Goal: Task Accomplishment & Management: Manage account settings

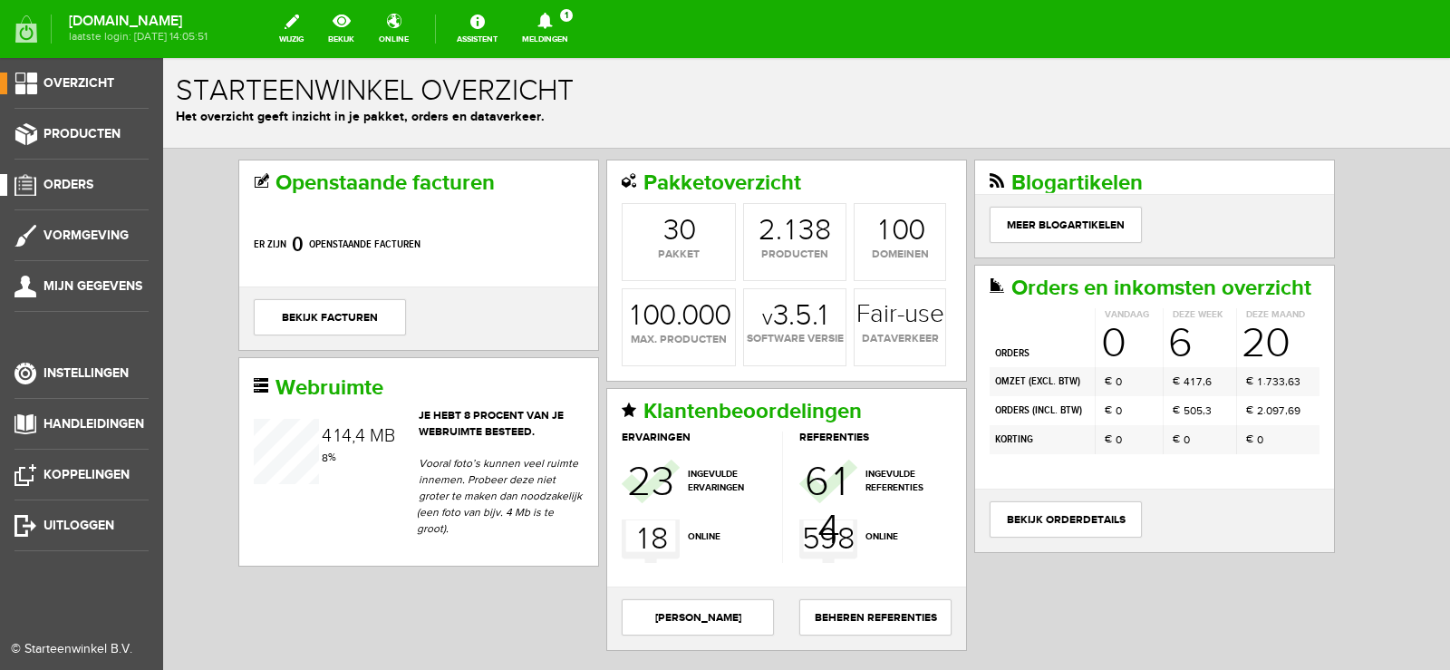
click at [58, 184] on span "Orders" at bounding box center [68, 184] width 50 height 15
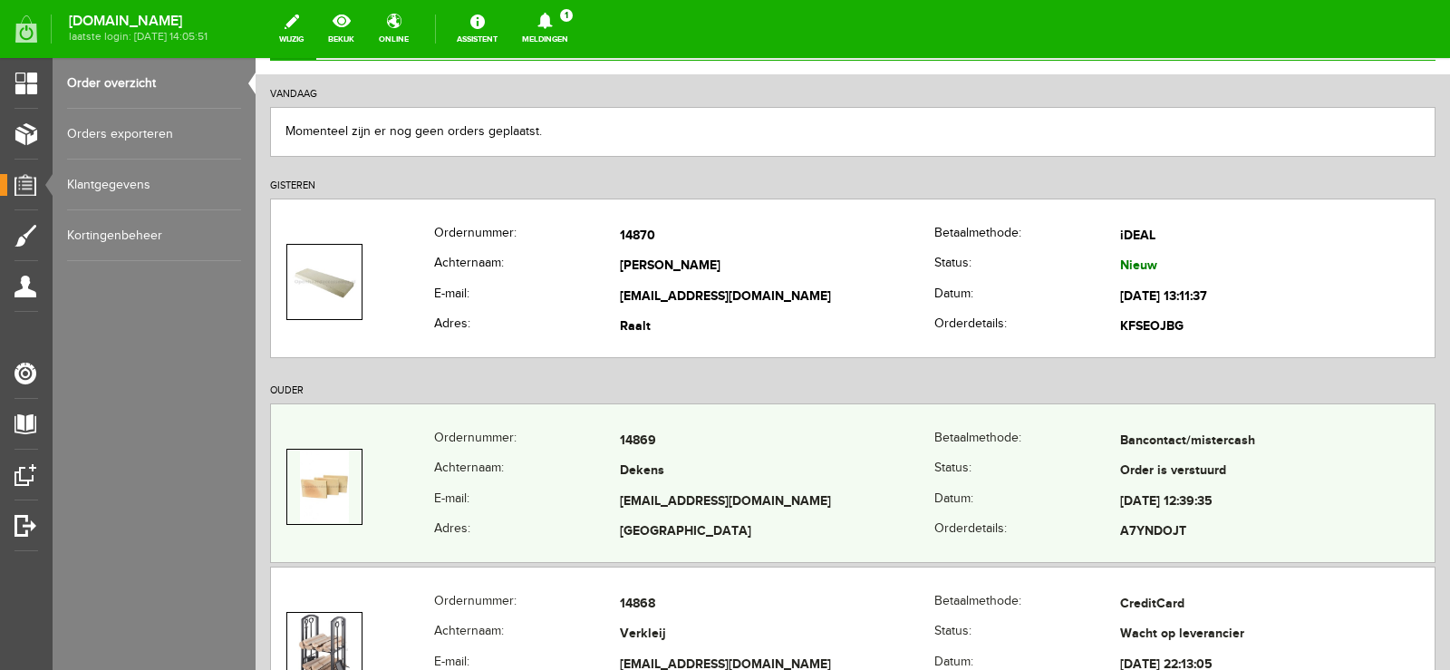
scroll to position [181, 0]
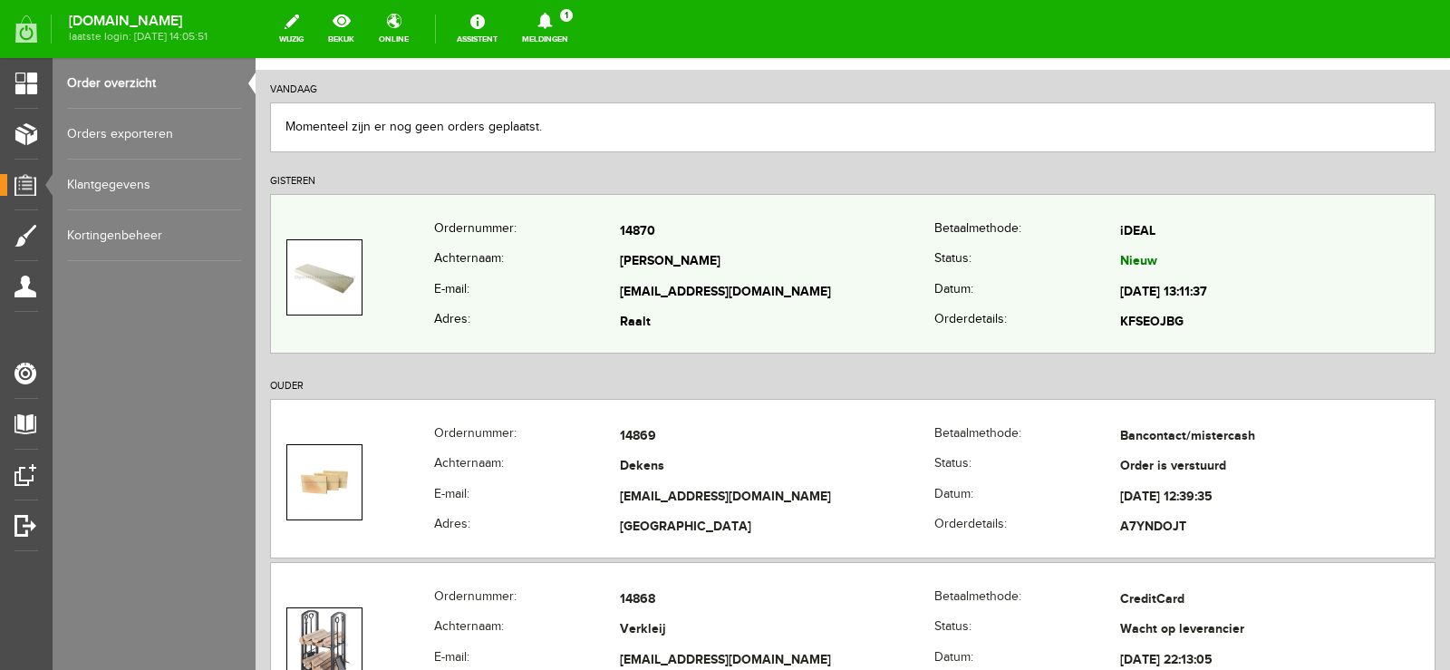
click at [778, 268] on td "[PERSON_NAME]" at bounding box center [777, 262] width 314 height 31
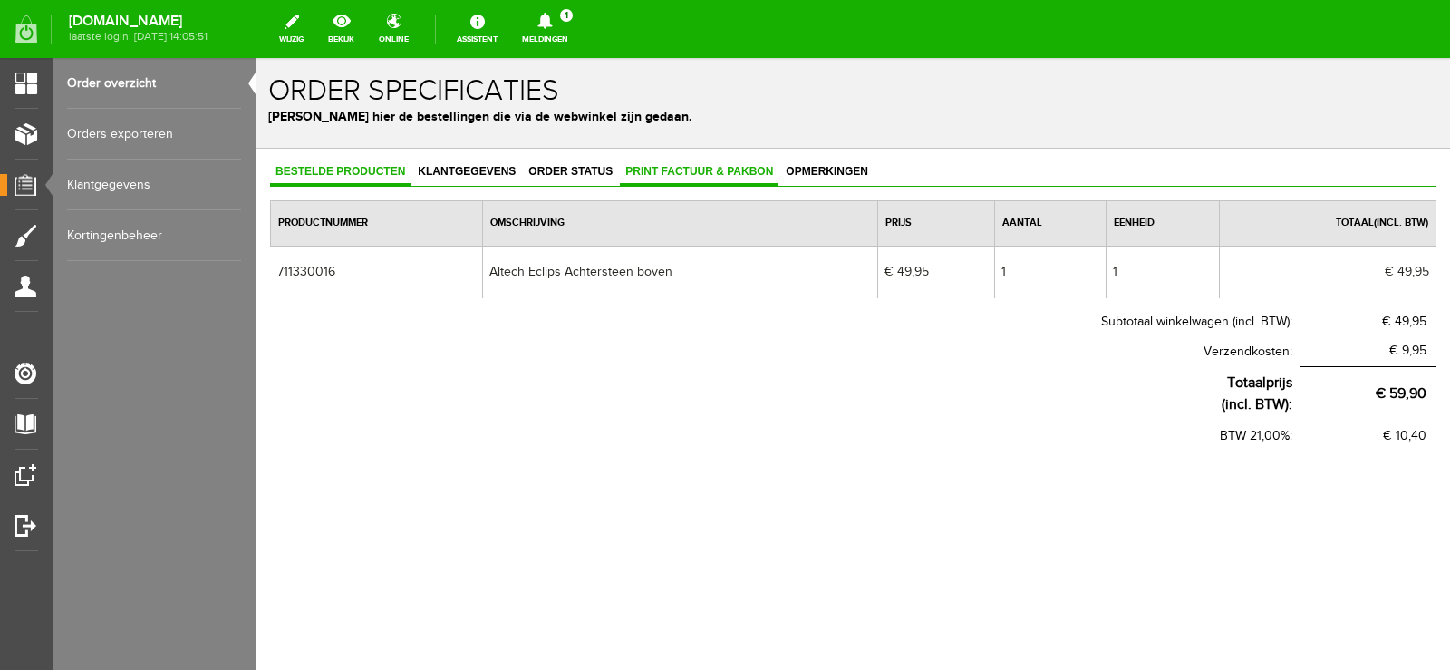
click at [703, 171] on span "Print factuur & pakbon" at bounding box center [699, 171] width 159 height 13
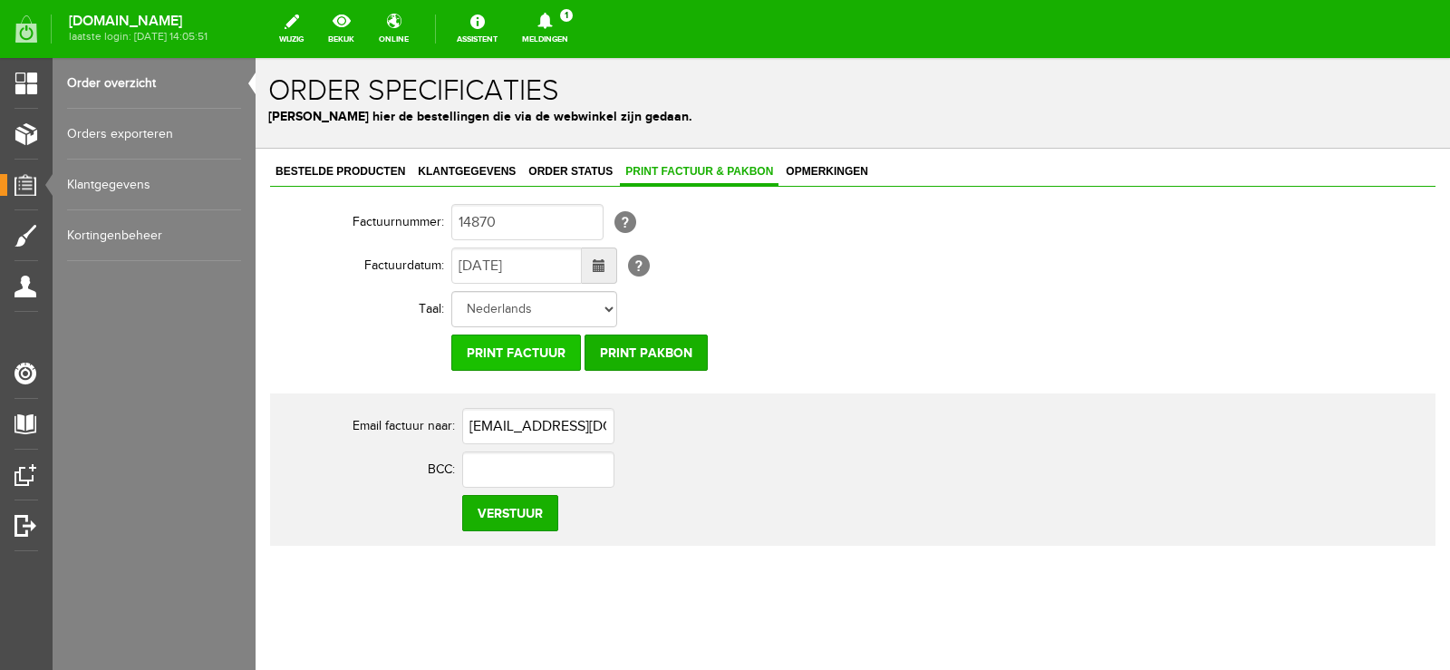
click at [555, 345] on input "Print factuur" at bounding box center [516, 352] width 130 height 36
click at [661, 344] on input "Print pakbon" at bounding box center [645, 352] width 123 height 36
click at [552, 15] on icon at bounding box center [544, 21] width 14 height 16
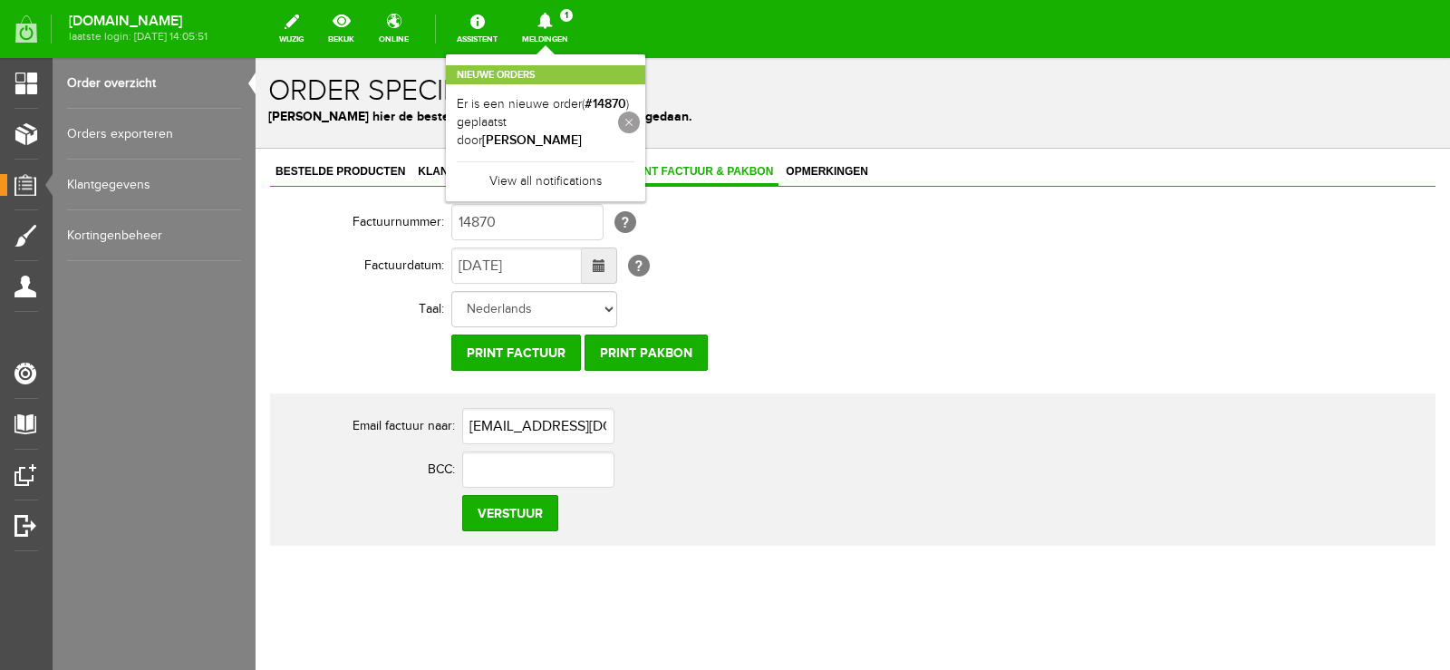
click at [640, 114] on link at bounding box center [629, 122] width 22 height 22
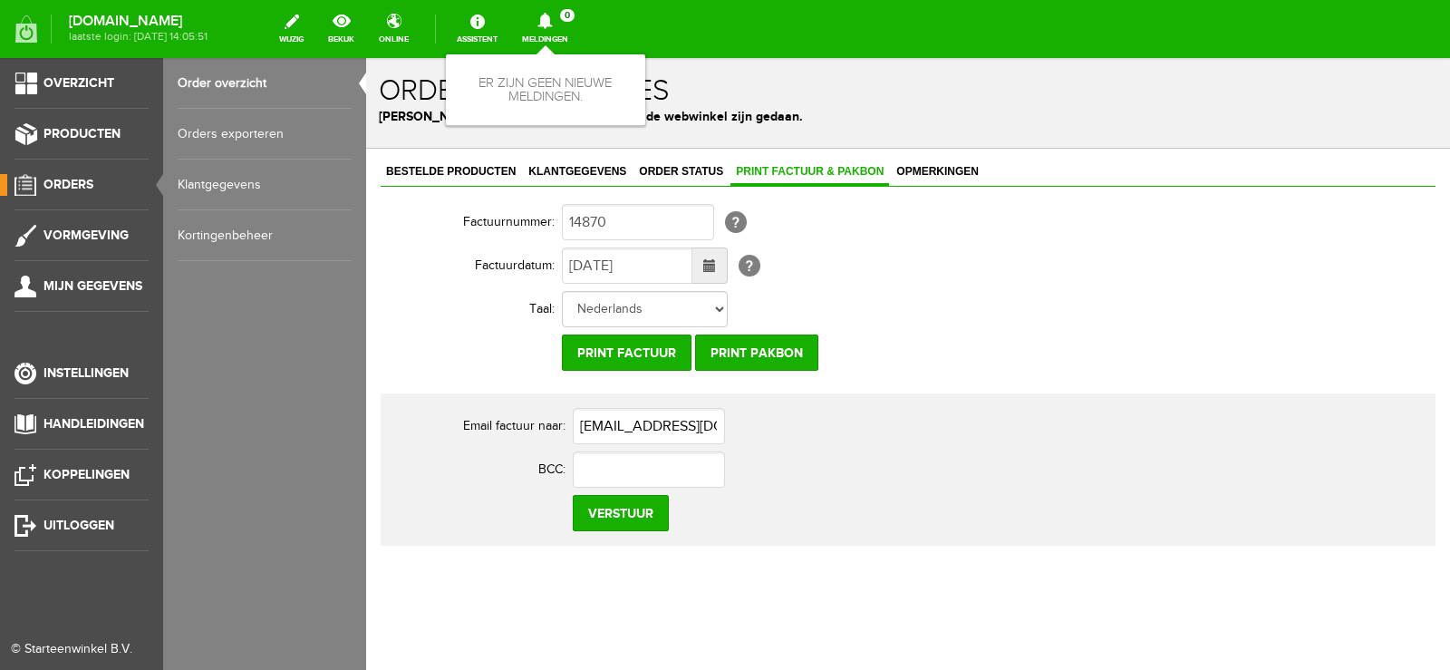
click at [65, 180] on span "Orders" at bounding box center [68, 184] width 50 height 15
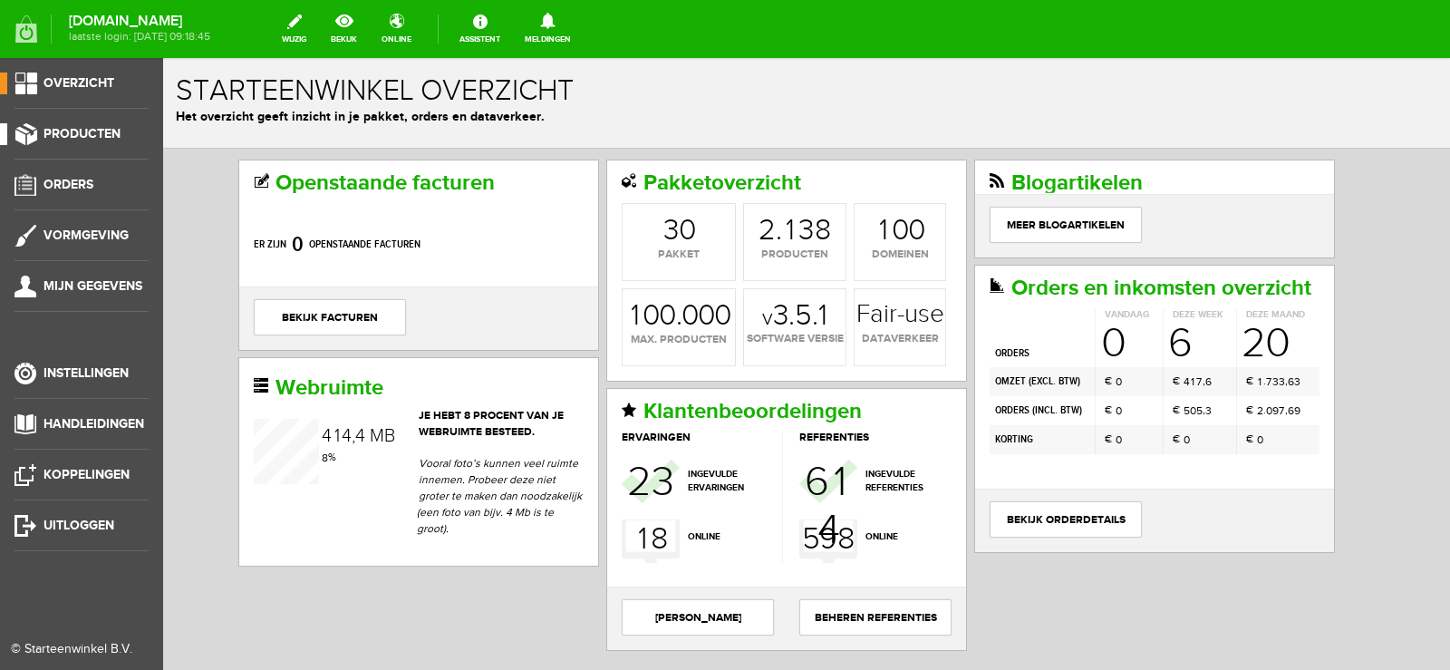
click at [110, 134] on span "Producten" at bounding box center [81, 133] width 77 height 15
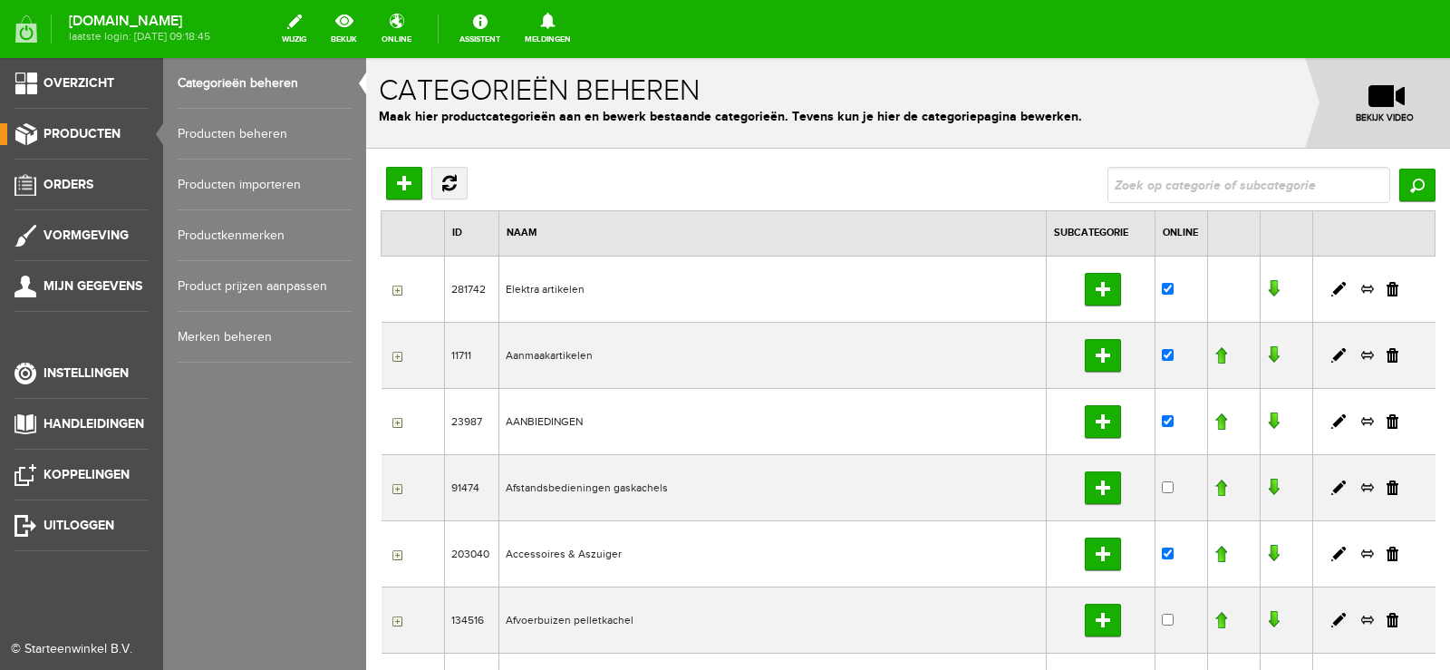
click at [256, 130] on link "Producten beheren" at bounding box center [265, 134] width 174 height 51
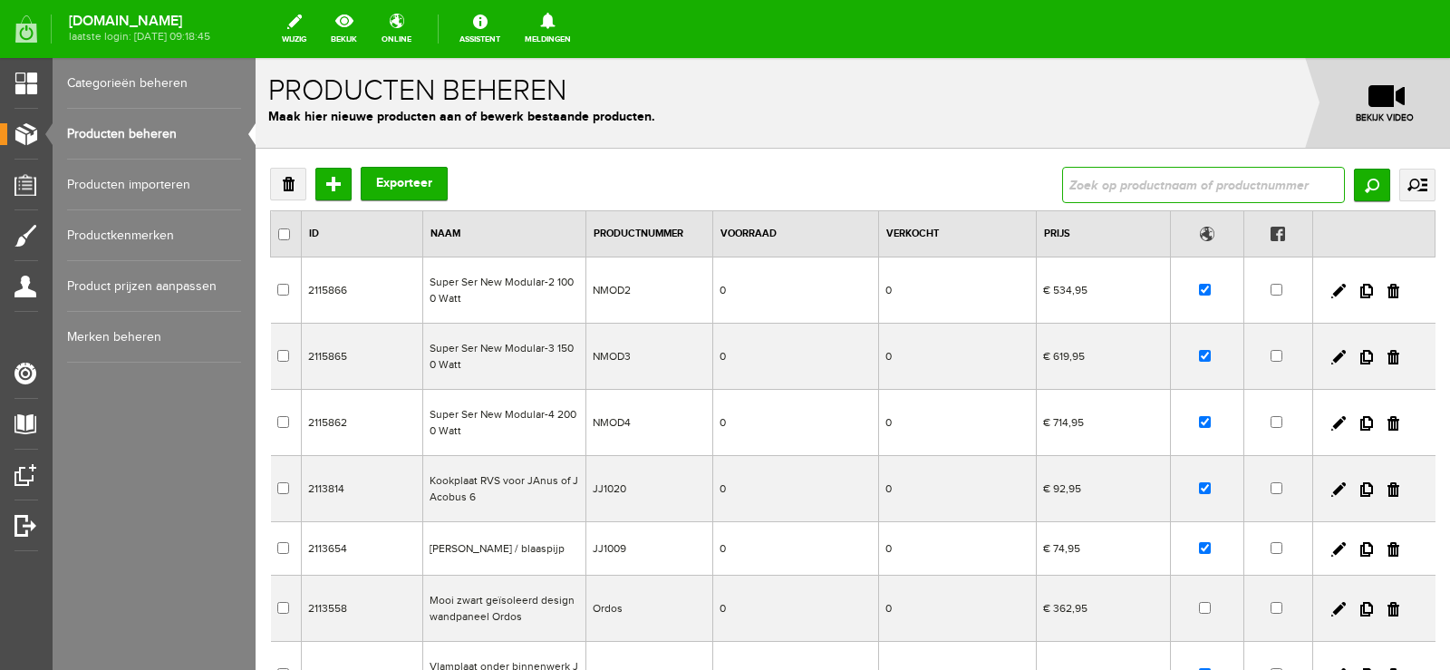
click at [1112, 184] on input "text" at bounding box center [1203, 185] width 283 height 36
type input "711330016"
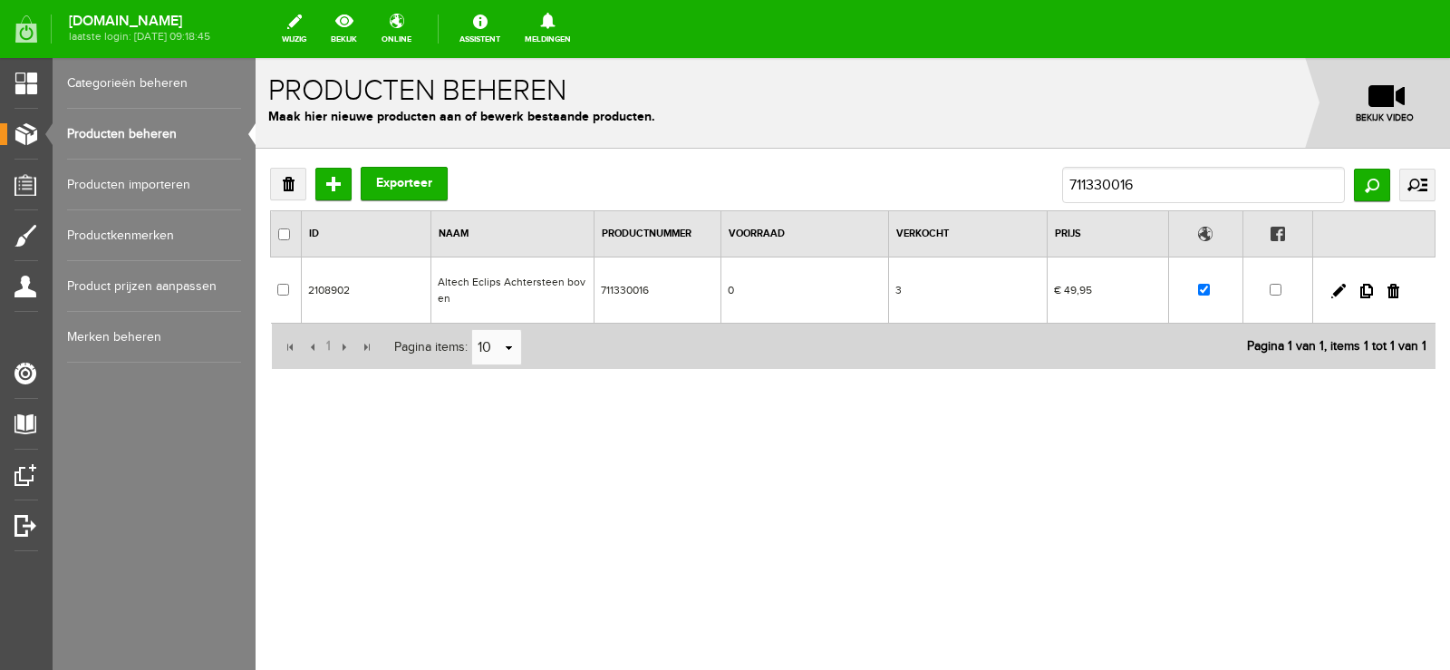
click at [958, 292] on td "3" at bounding box center [967, 290] width 159 height 66
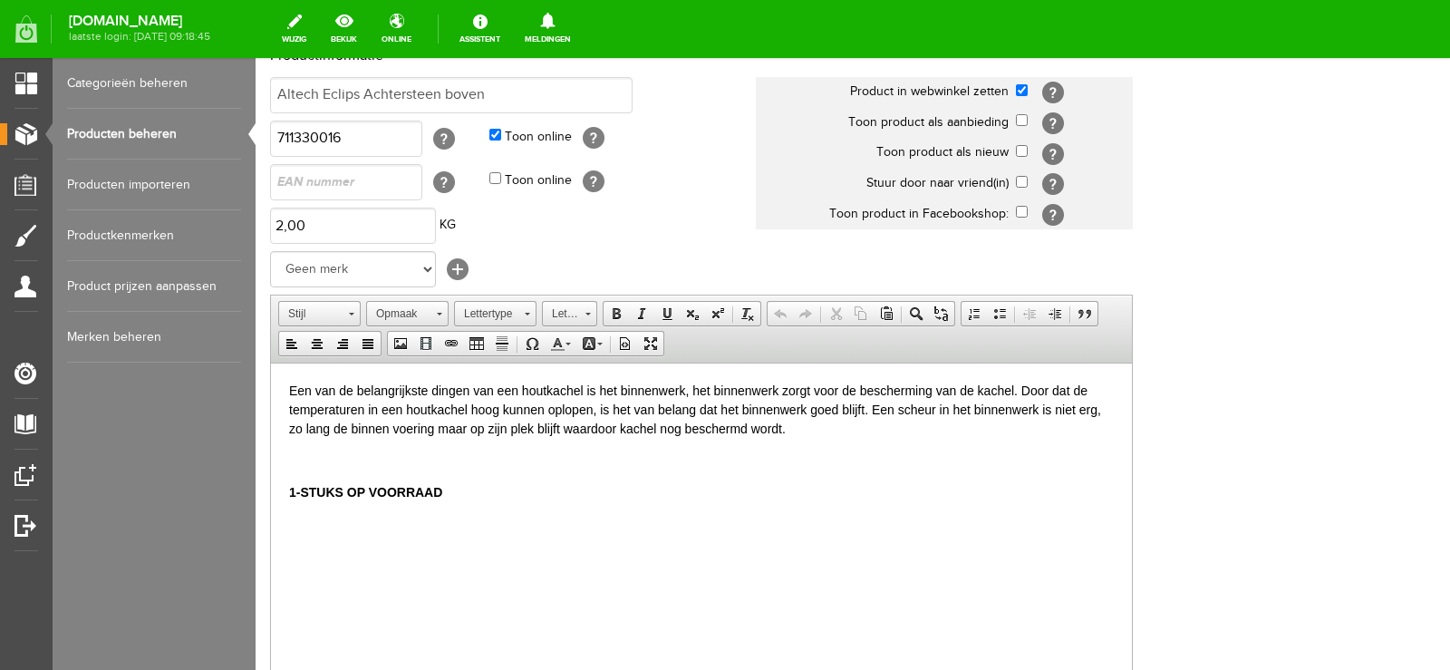
scroll to position [272, 0]
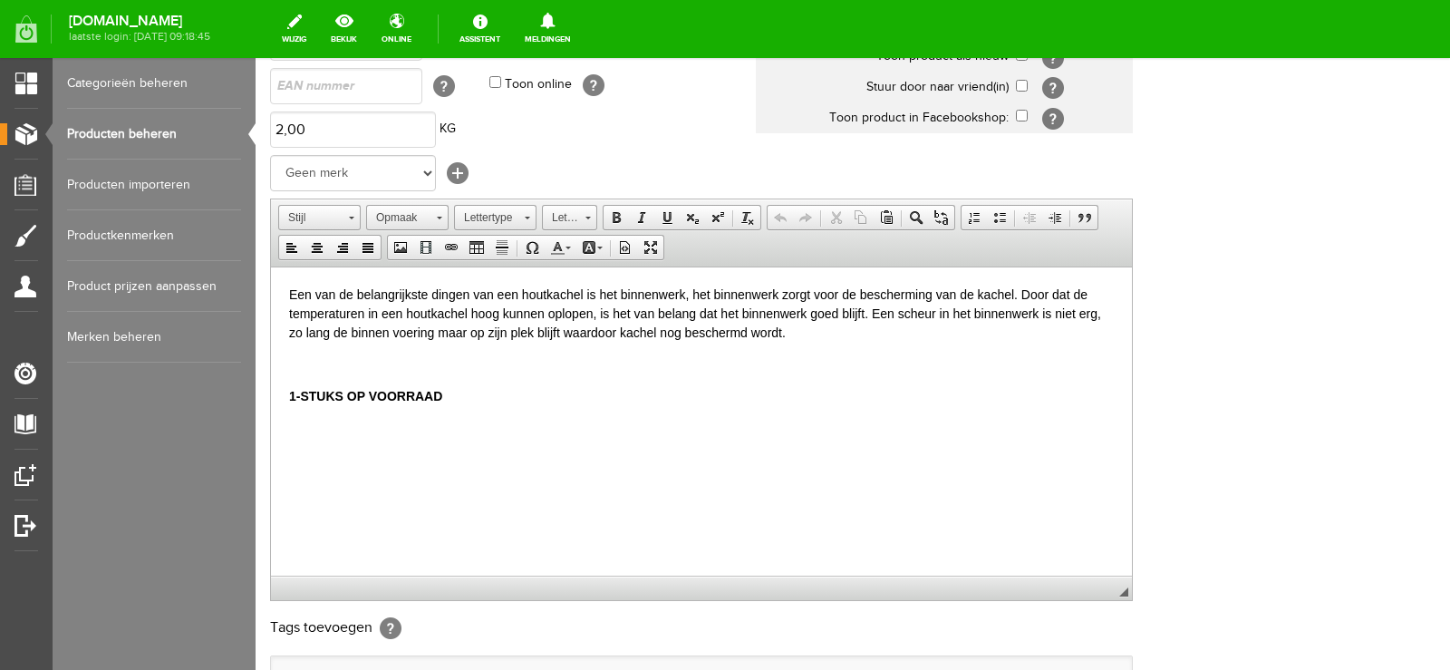
click at [286, 389] on html "Een van de belangrijkste dingen van een houtkachel is het binnenwerk, het binne…" at bounding box center [701, 344] width 861 height 157
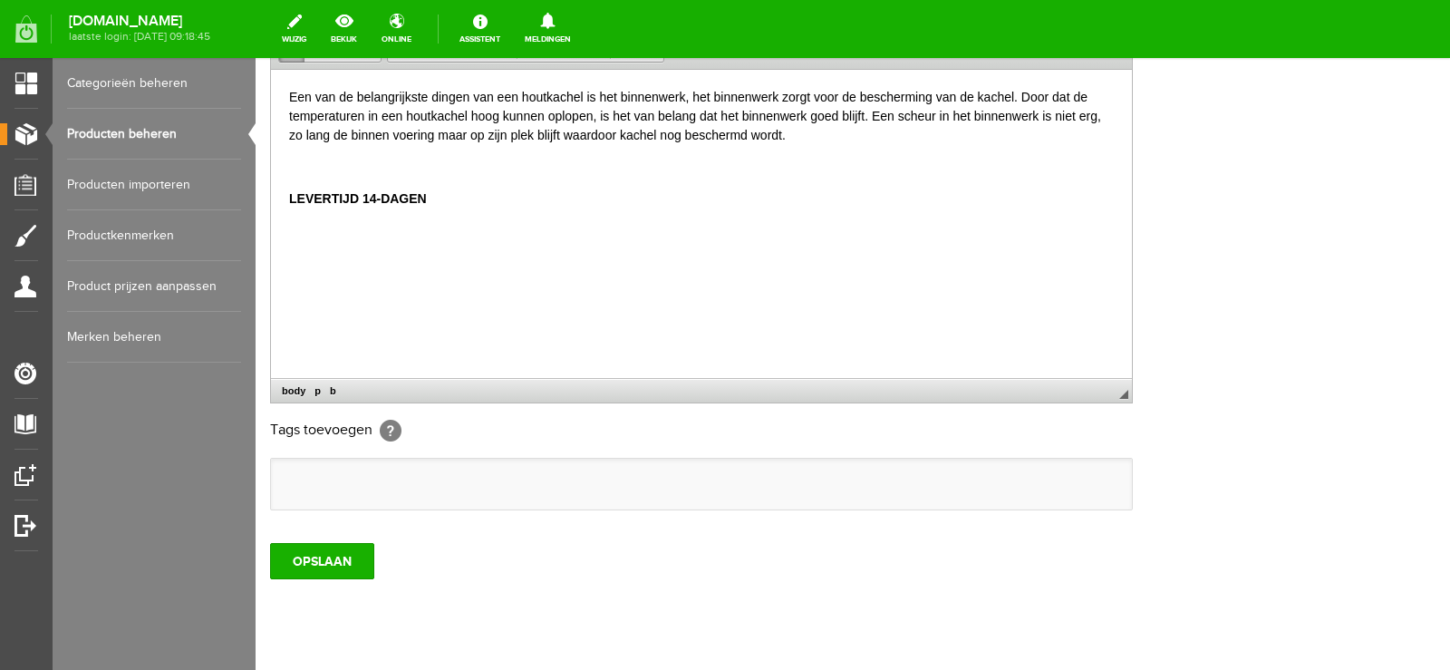
scroll to position [513, 0]
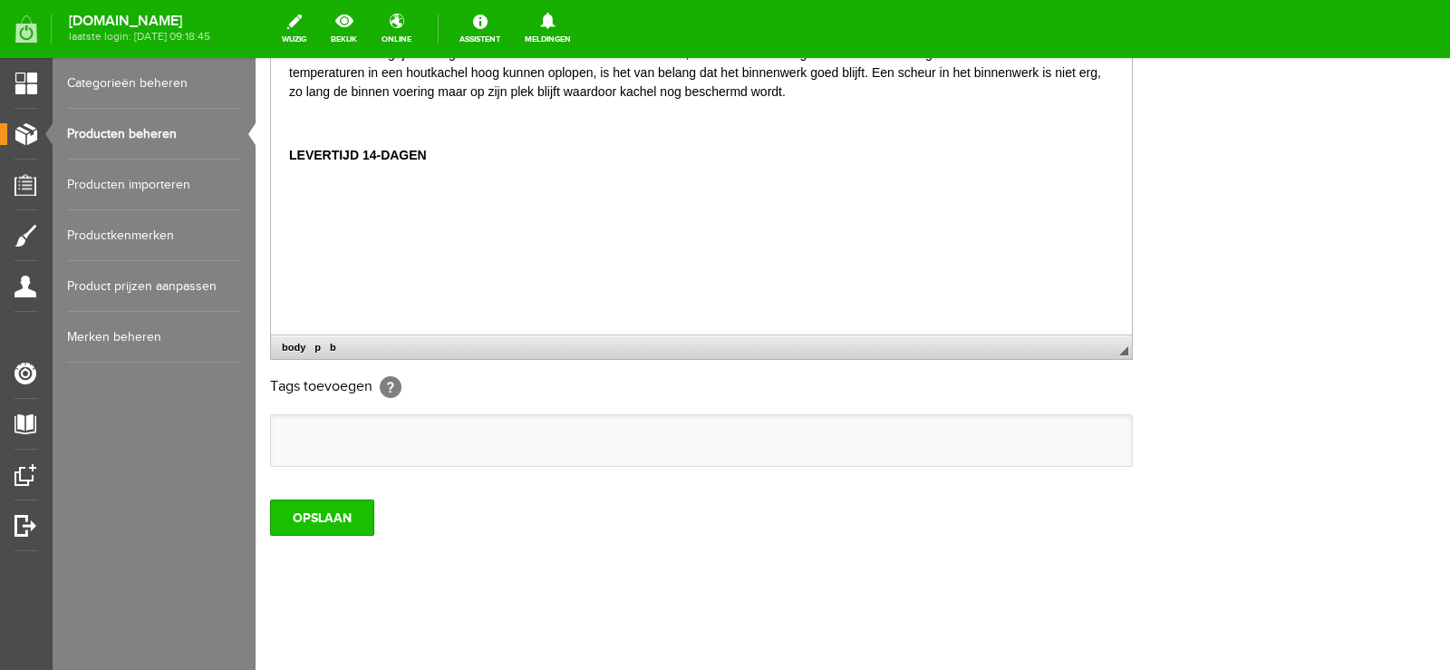
click at [329, 519] on input "OPSLAAN" at bounding box center [322, 517] width 104 height 36
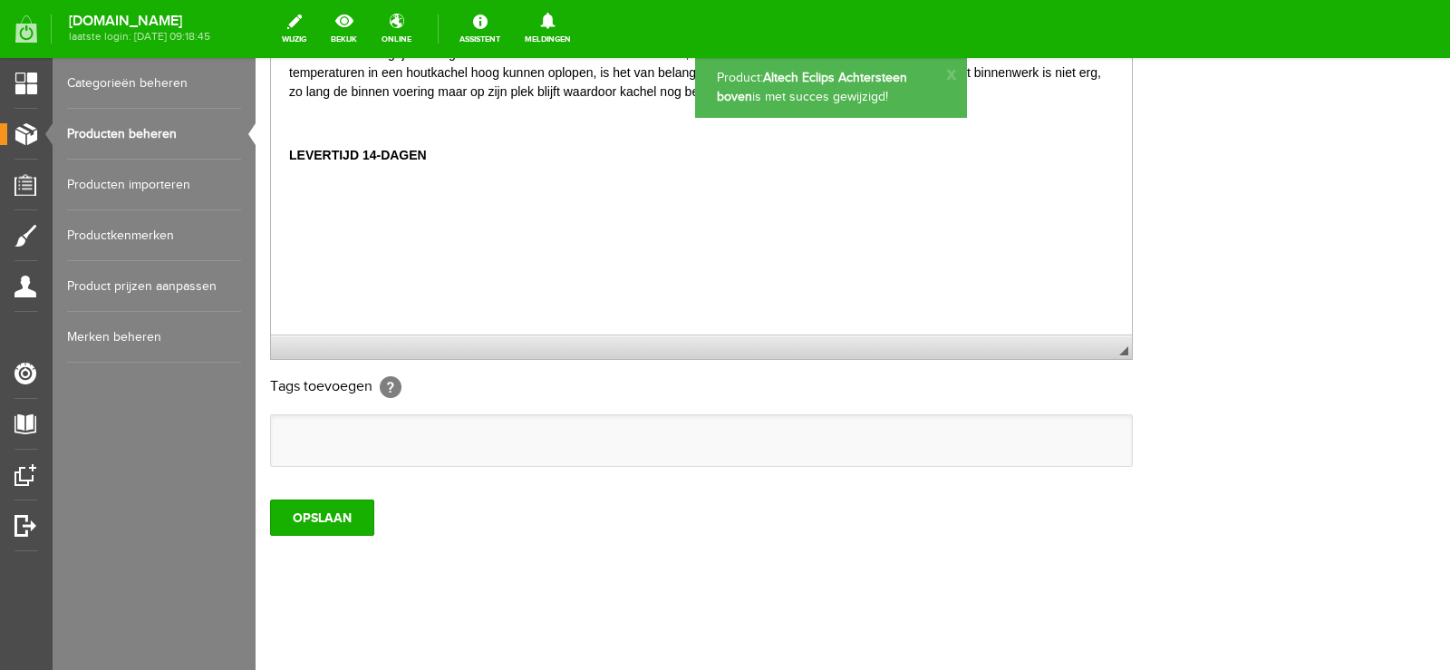
scroll to position [0, 0]
click at [334, 518] on input "OPSLAAN" at bounding box center [322, 517] width 104 height 36
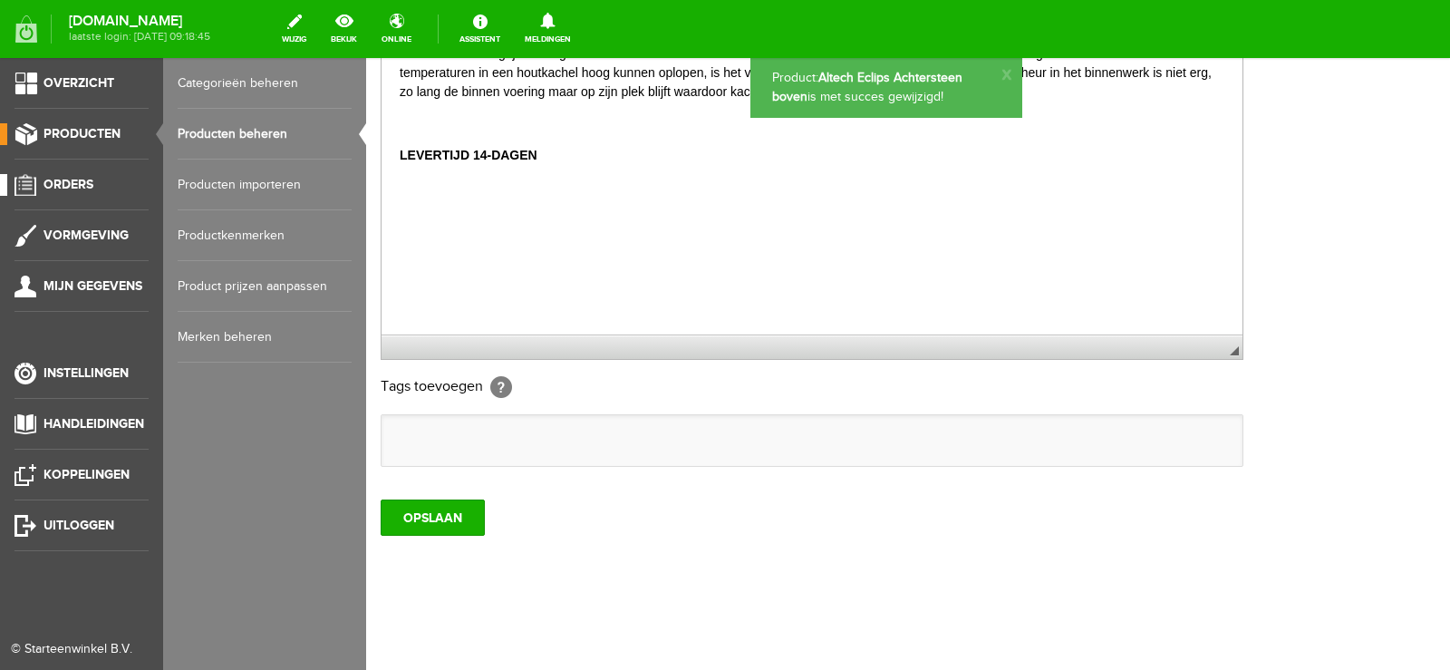
click at [69, 183] on span "Orders" at bounding box center [68, 184] width 50 height 15
